Goal: Information Seeking & Learning: Understand process/instructions

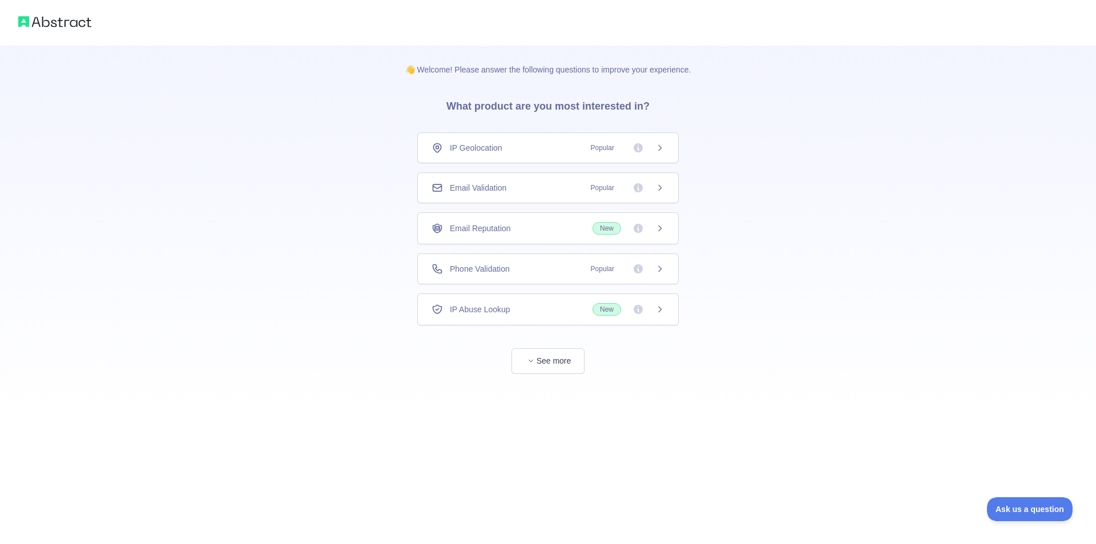
click at [549, 155] on div "IP Geolocation Popular" at bounding box center [547, 147] width 261 height 31
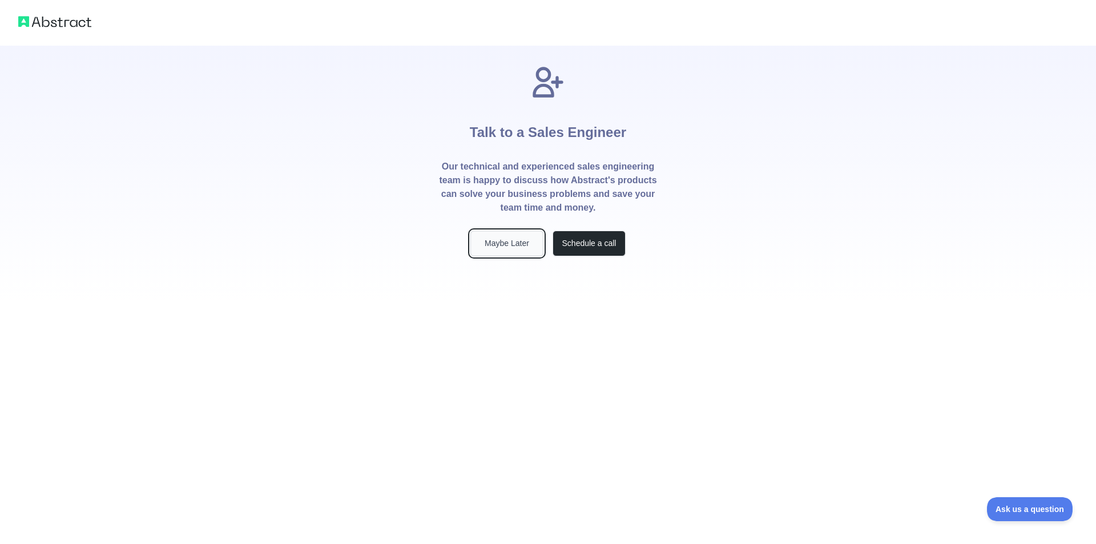
click at [510, 248] on button "Maybe Later" at bounding box center [506, 244] width 73 height 26
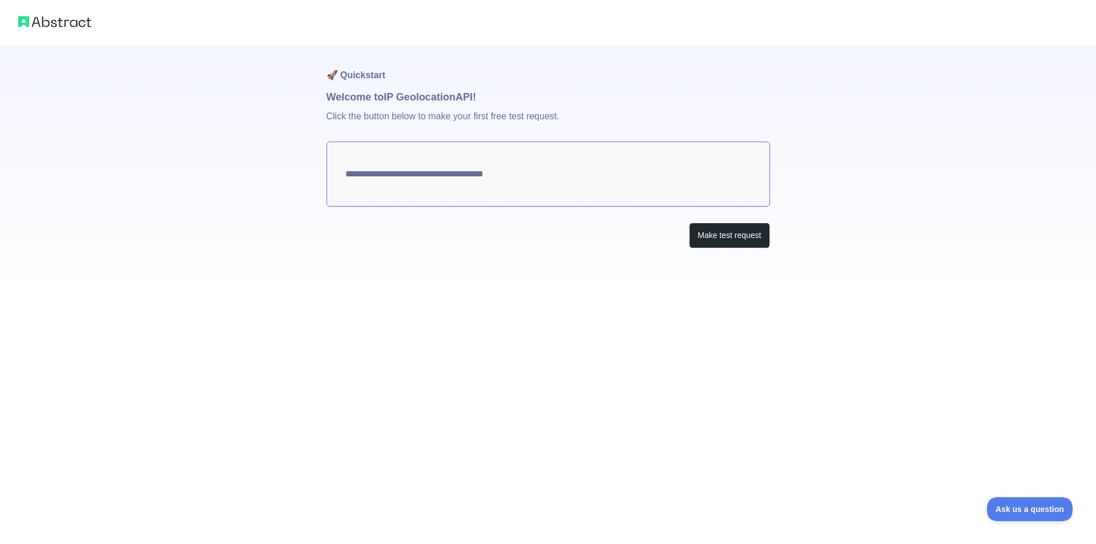
type textarea "**********"
click at [716, 243] on button "Make test request" at bounding box center [729, 236] width 80 height 26
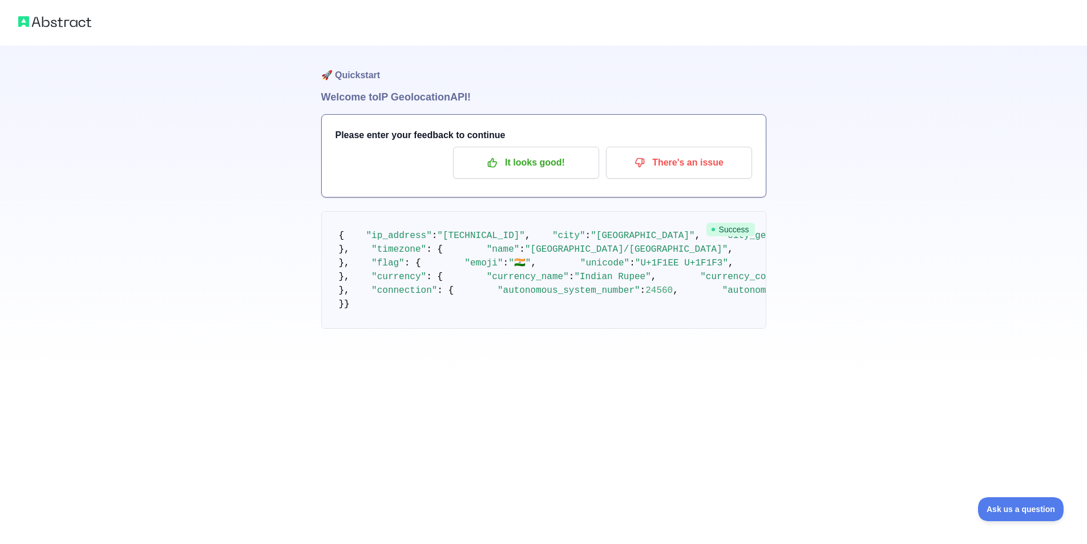
scroll to position [31, 0]
click at [557, 153] on p "It looks good!" at bounding box center [526, 162] width 129 height 19
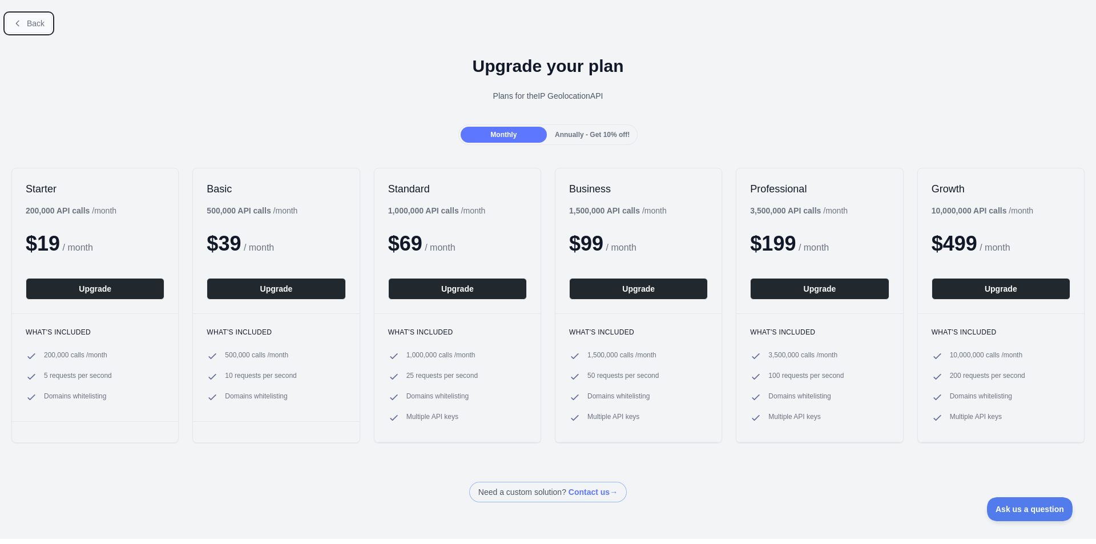
click at [21, 29] on button "Back" at bounding box center [29, 23] width 46 height 19
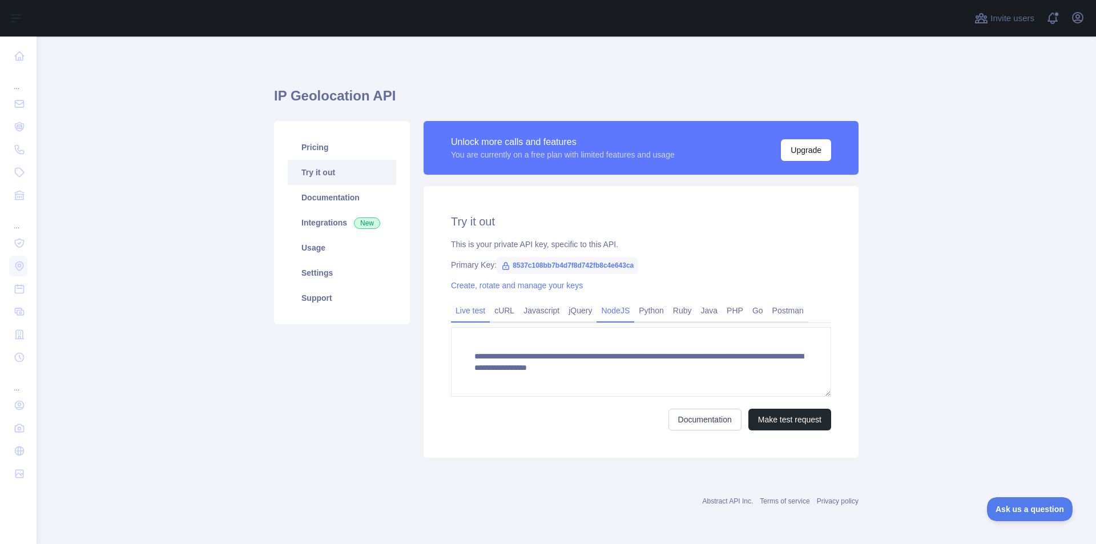
click at [608, 309] on link "NodeJS" at bounding box center [615, 310] width 38 height 18
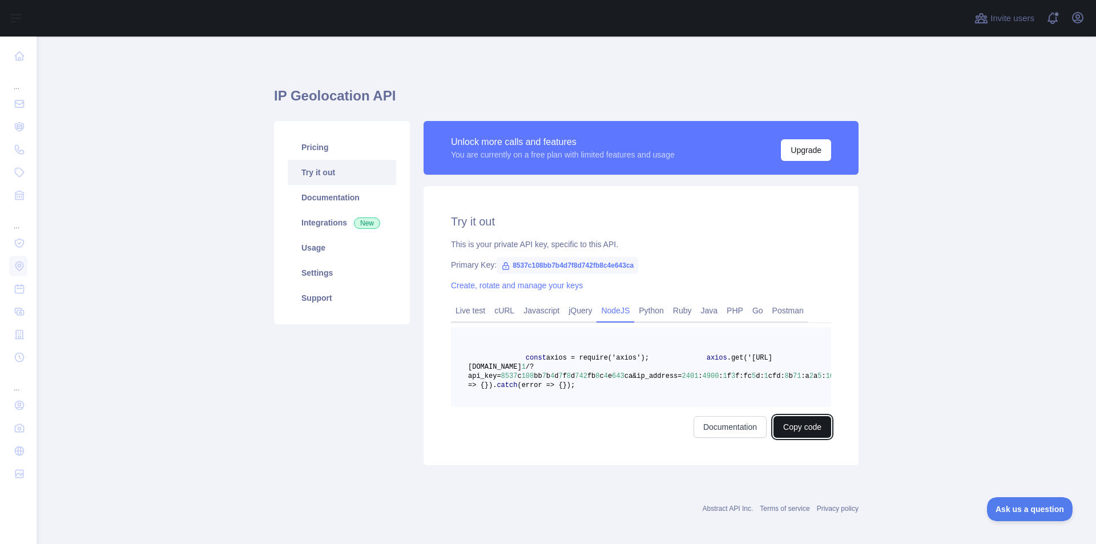
click at [785, 438] on button "Copy code" at bounding box center [802, 427] width 58 height 22
click at [751, 438] on link "Documentation" at bounding box center [742, 427] width 73 height 22
